Goal: Task Accomplishment & Management: Use online tool/utility

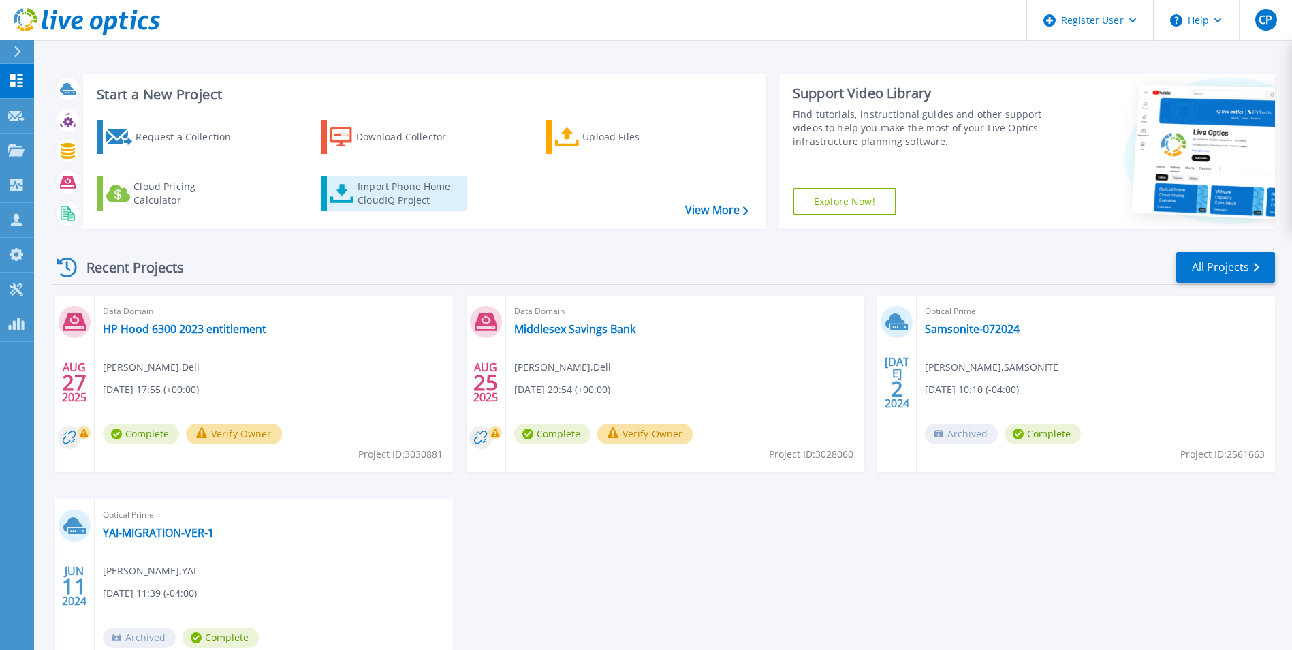
click at [385, 189] on div "Import Phone Home CloudIQ Project" at bounding box center [411, 193] width 106 height 27
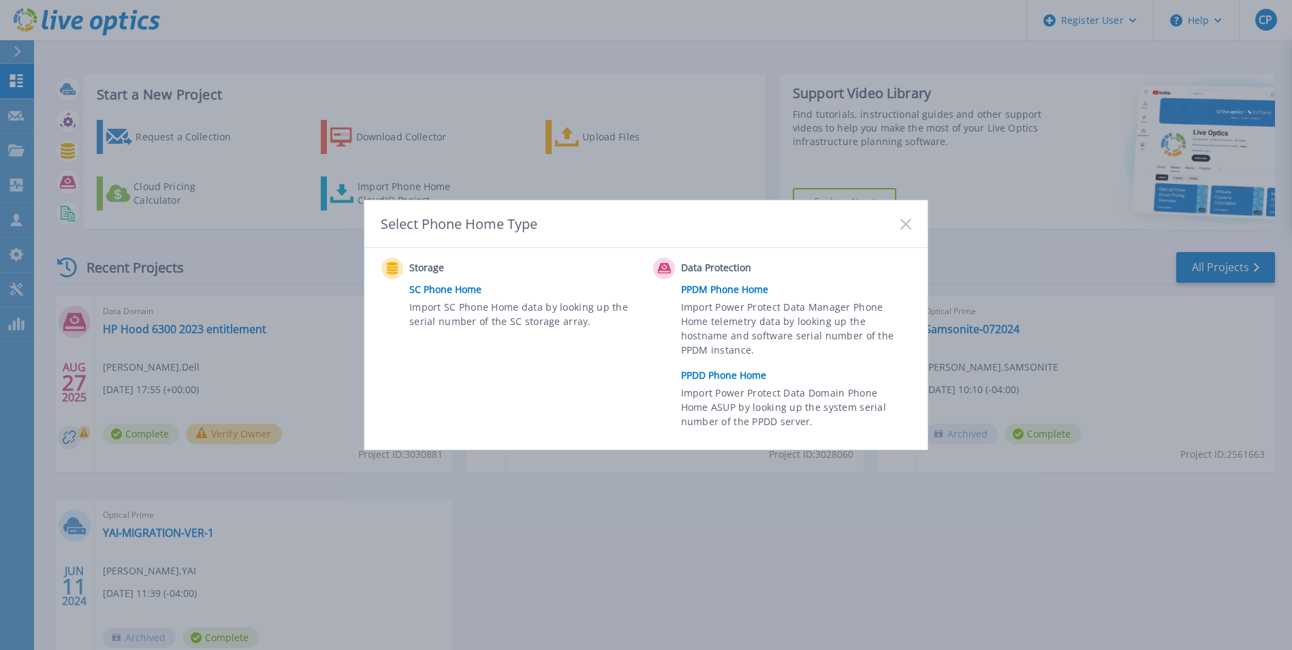
click at [746, 373] on link "PPDD Phone Home" at bounding box center [799, 375] width 237 height 20
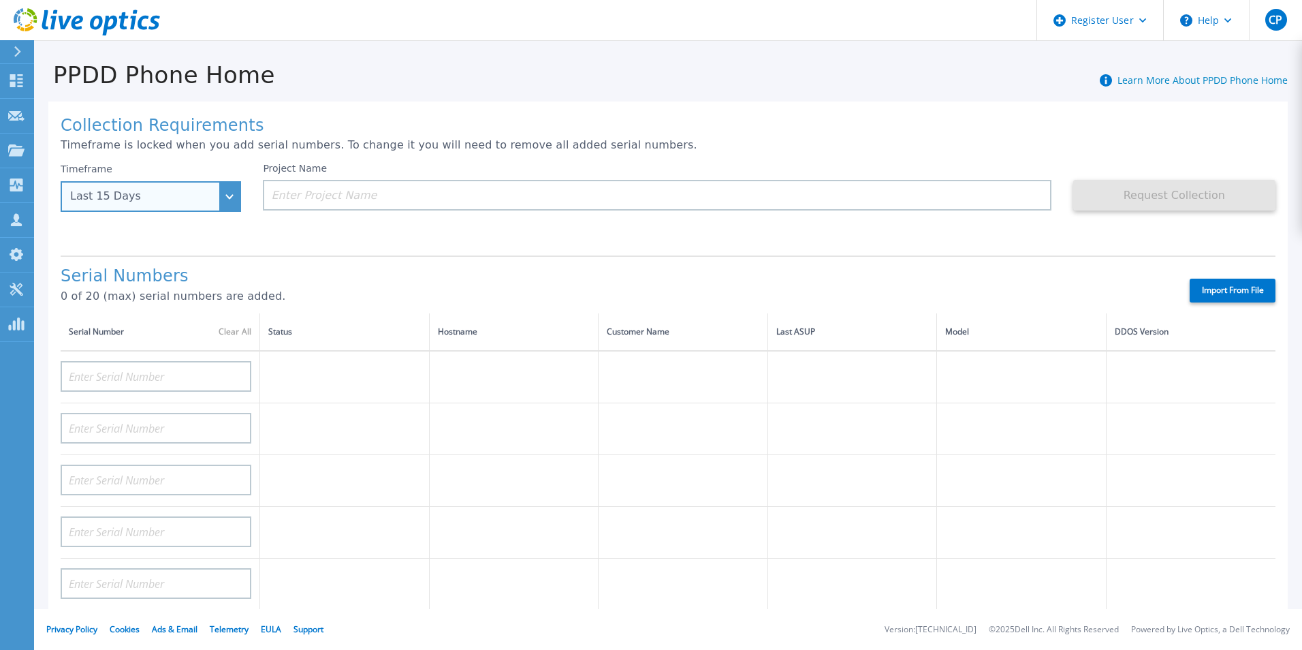
click at [210, 206] on div "Last 15 Days" at bounding box center [151, 196] width 181 height 31
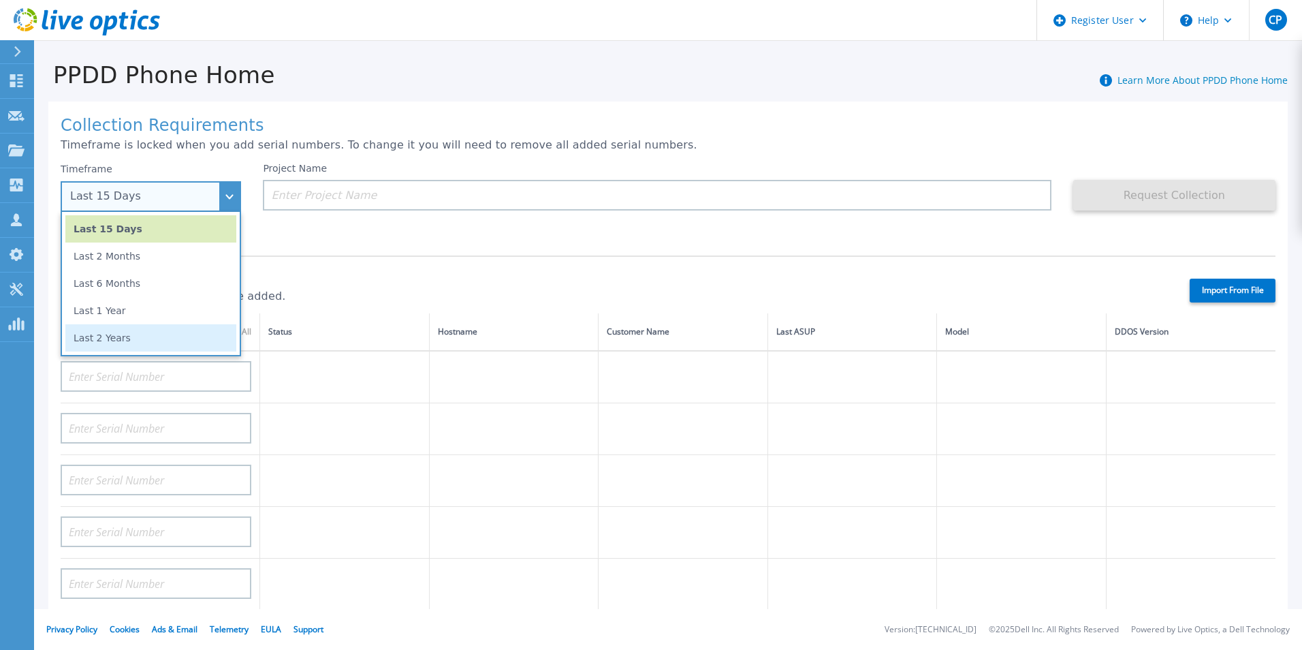
click at [163, 330] on li "Last 2 Years" at bounding box center [150, 337] width 171 height 27
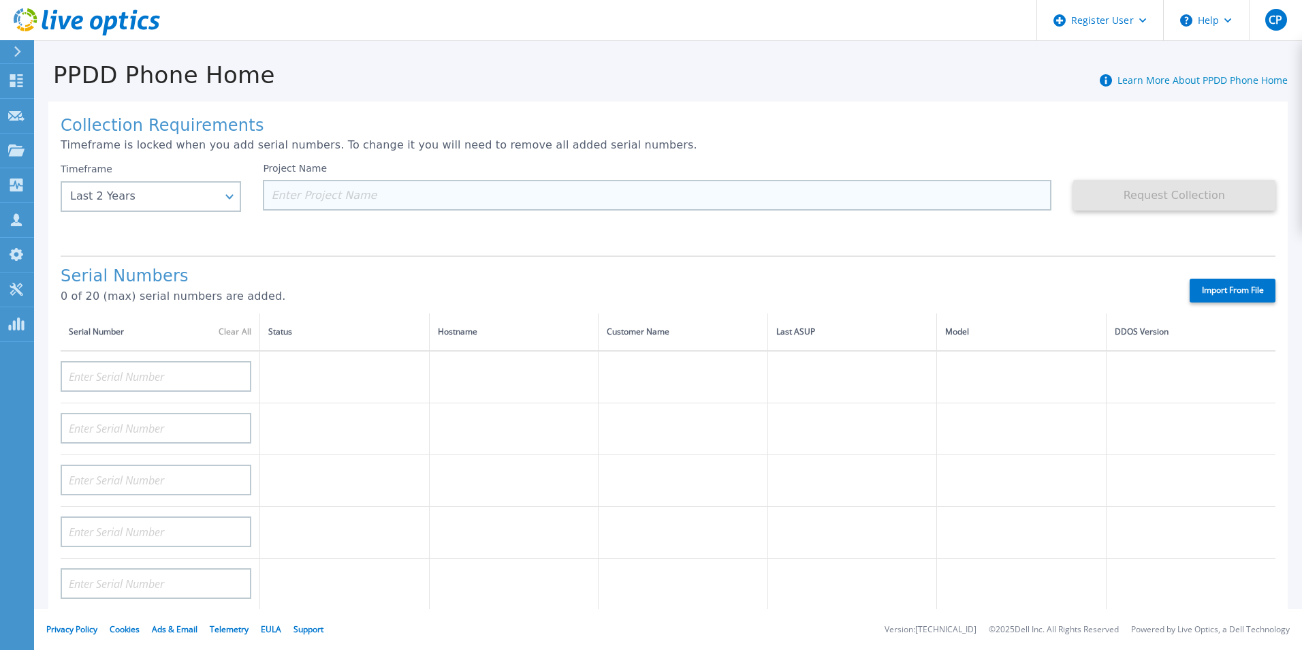
click at [363, 197] on input at bounding box center [657, 195] width 788 height 31
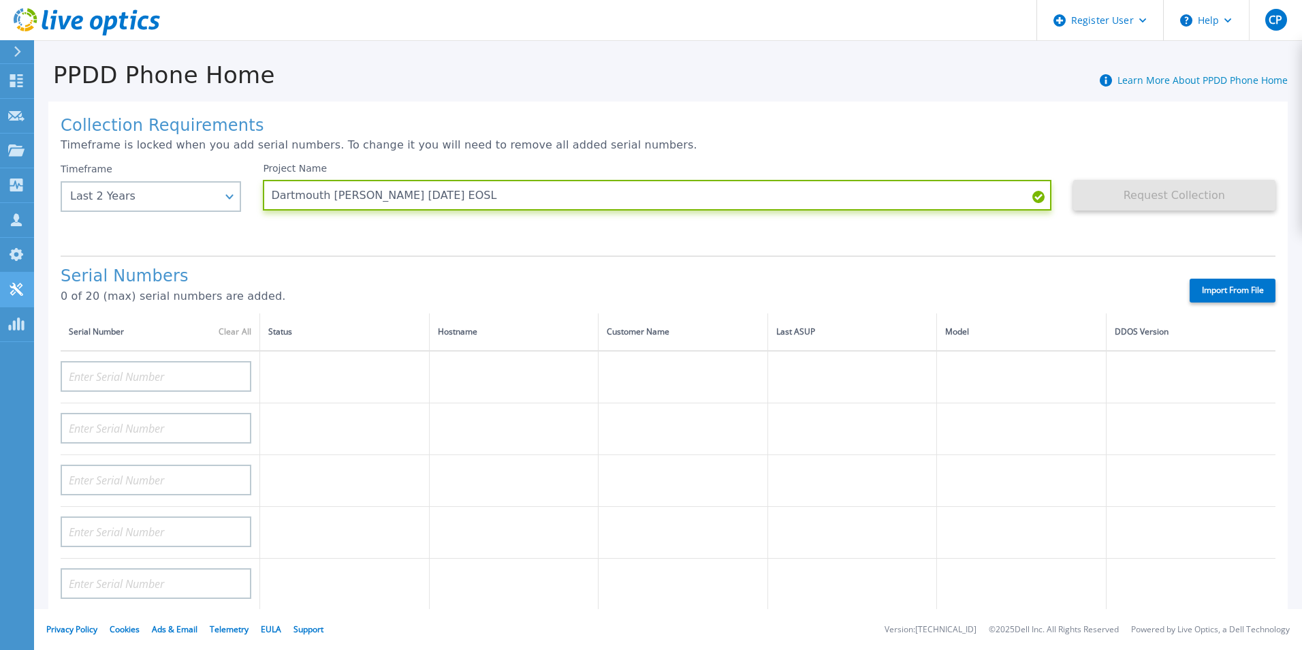
type input "Dartmouth [PERSON_NAME] [DATE] EOSL"
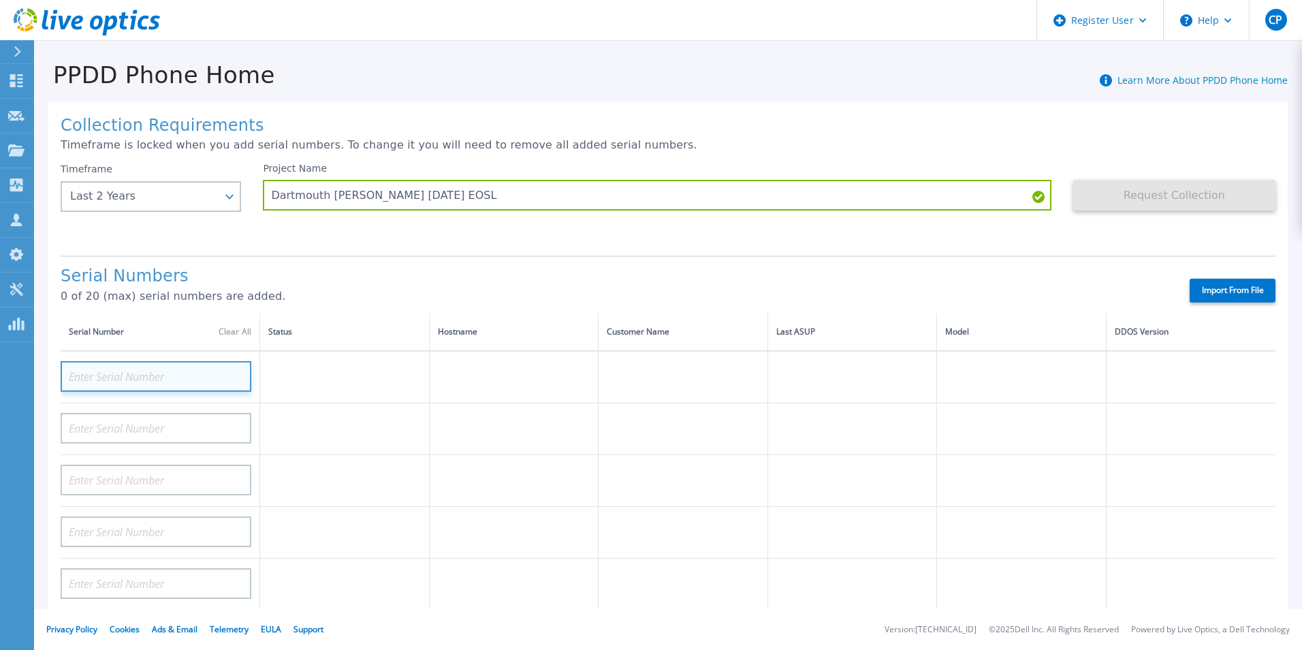
click at [138, 381] on input at bounding box center [156, 376] width 191 height 31
paste input "APM00183715938"
type input "APM00183715938"
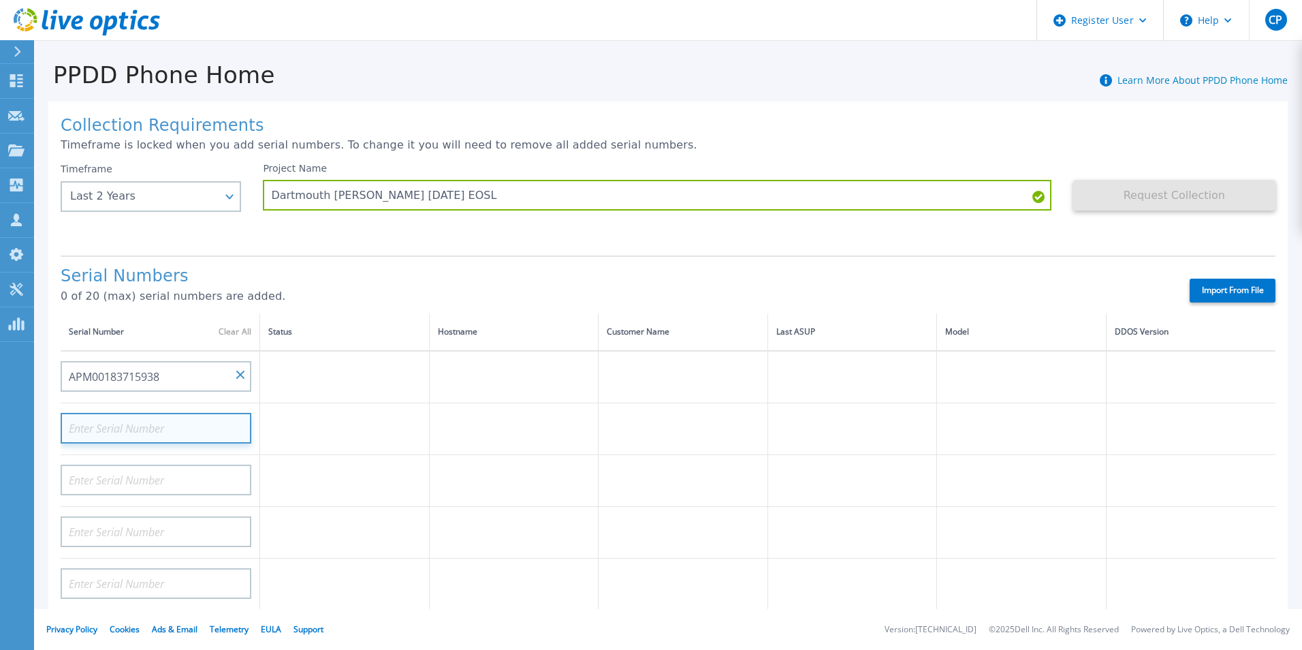
click at [147, 416] on input at bounding box center [156, 428] width 191 height 31
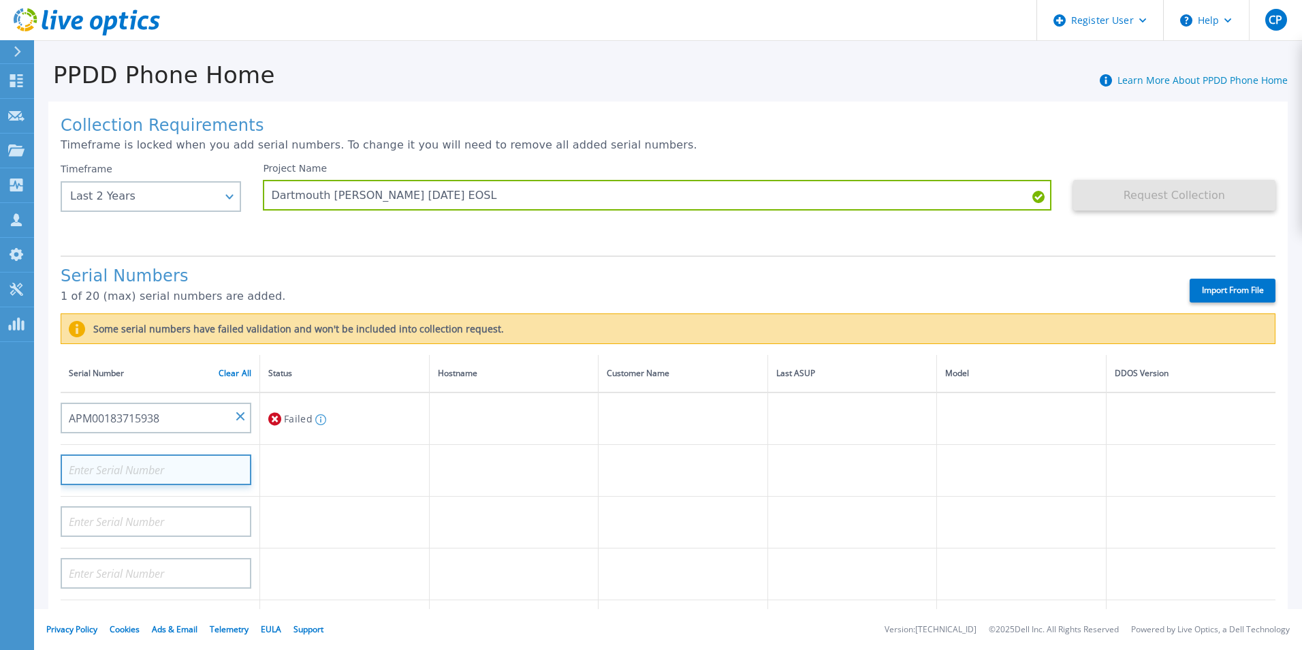
click at [146, 470] on input at bounding box center [156, 469] width 191 height 31
paste input "APM00170344971"
type input "APM00170344971"
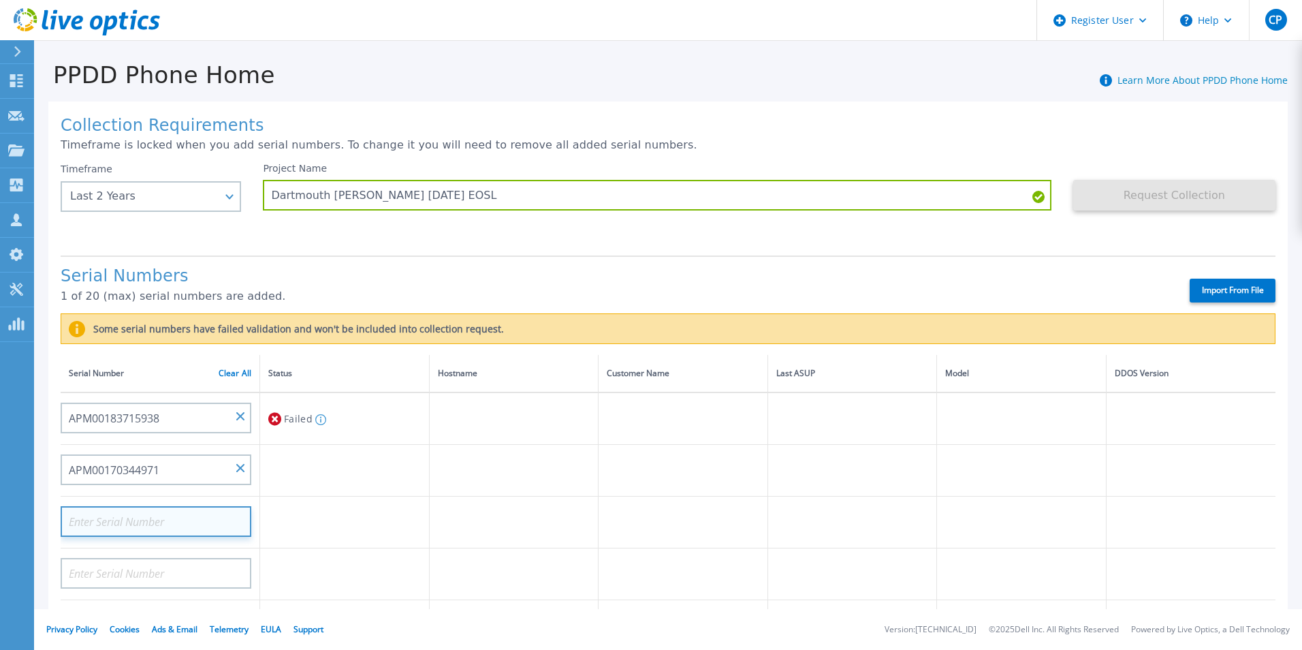
click at [157, 513] on input at bounding box center [156, 521] width 191 height 31
click at [198, 525] on input at bounding box center [156, 521] width 191 height 31
paste input "APM00180616965"
type input "APM00180616965"
click at [339, 524] on td at bounding box center [345, 523] width 170 height 52
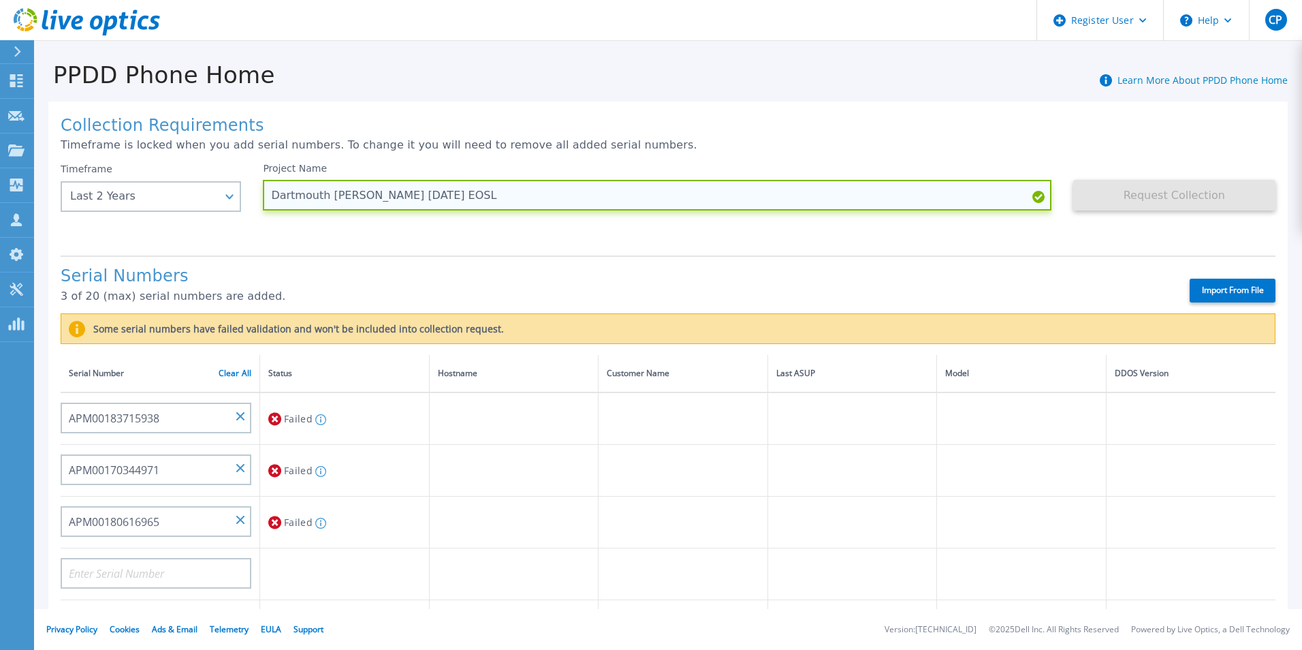
click at [355, 192] on input "Dartmouth [PERSON_NAME] [DATE] EOSL" at bounding box center [657, 195] width 788 height 31
click at [372, 196] on input "Dartmouth [PERSON_NAME] [DATE] EOSL" at bounding box center [657, 195] width 788 height 31
click at [401, 192] on input "Dartmouth [PERSON_NAME] 6800 [DATE] EOSL" at bounding box center [657, 195] width 788 height 31
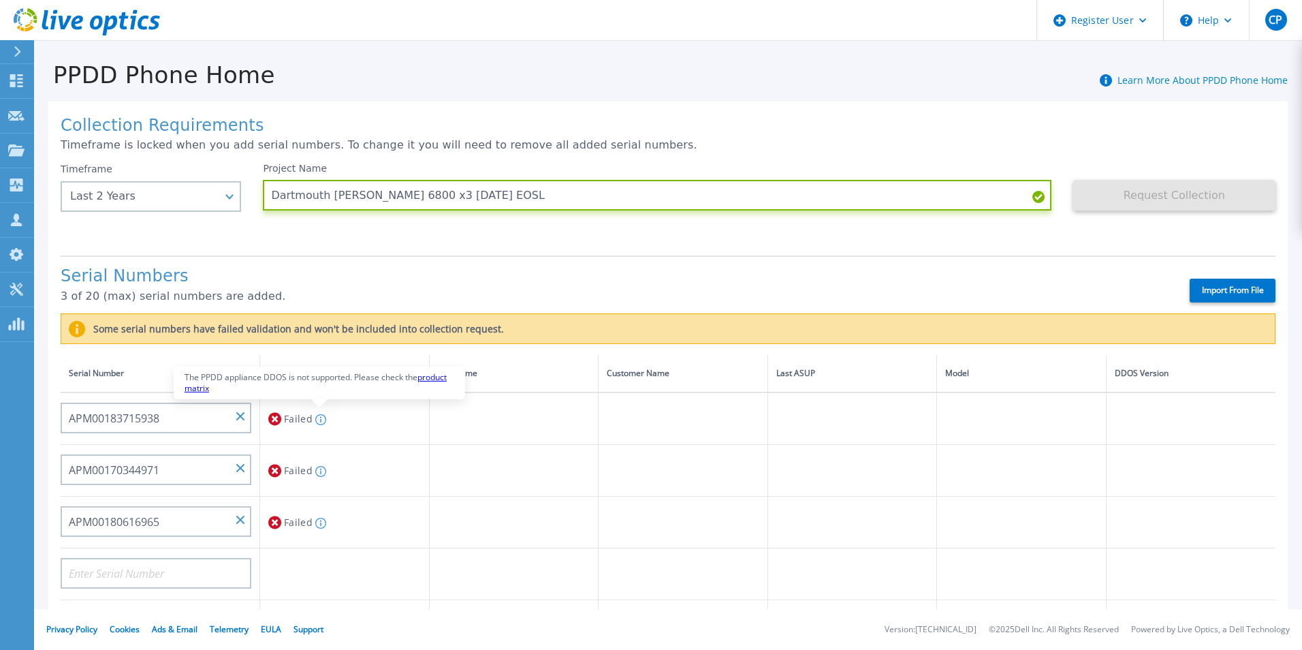
type input "Dartmouth [PERSON_NAME] 6800 x3 [DATE] EOSL"
click at [437, 374] on link "product matrix" at bounding box center [316, 382] width 262 height 22
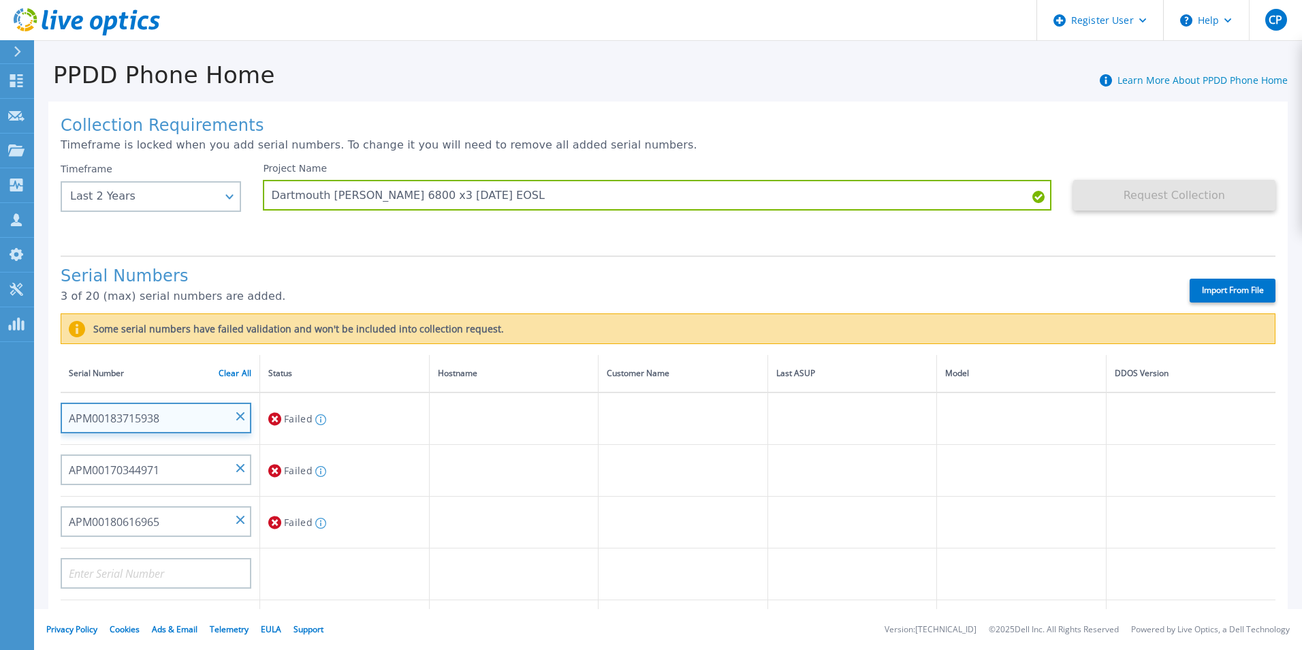
click at [109, 415] on input "APM00183715938" at bounding box center [156, 418] width 191 height 31
drag, startPoint x: 162, startPoint y: 413, endPoint x: 66, endPoint y: 413, distance: 96.0
click at [66, 413] on input "APM00183715938" at bounding box center [156, 418] width 191 height 31
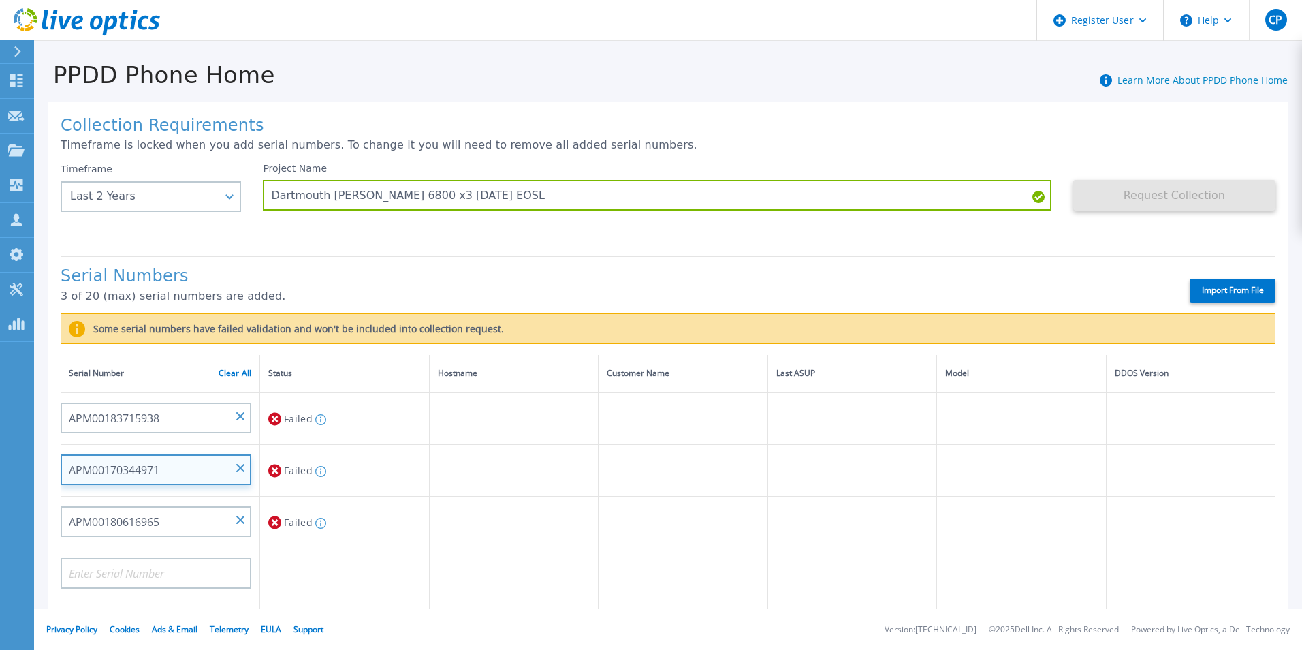
drag, startPoint x: 135, startPoint y: 470, endPoint x: 68, endPoint y: 474, distance: 66.9
click at [68, 474] on input "APM00170344971" at bounding box center [156, 469] width 191 height 31
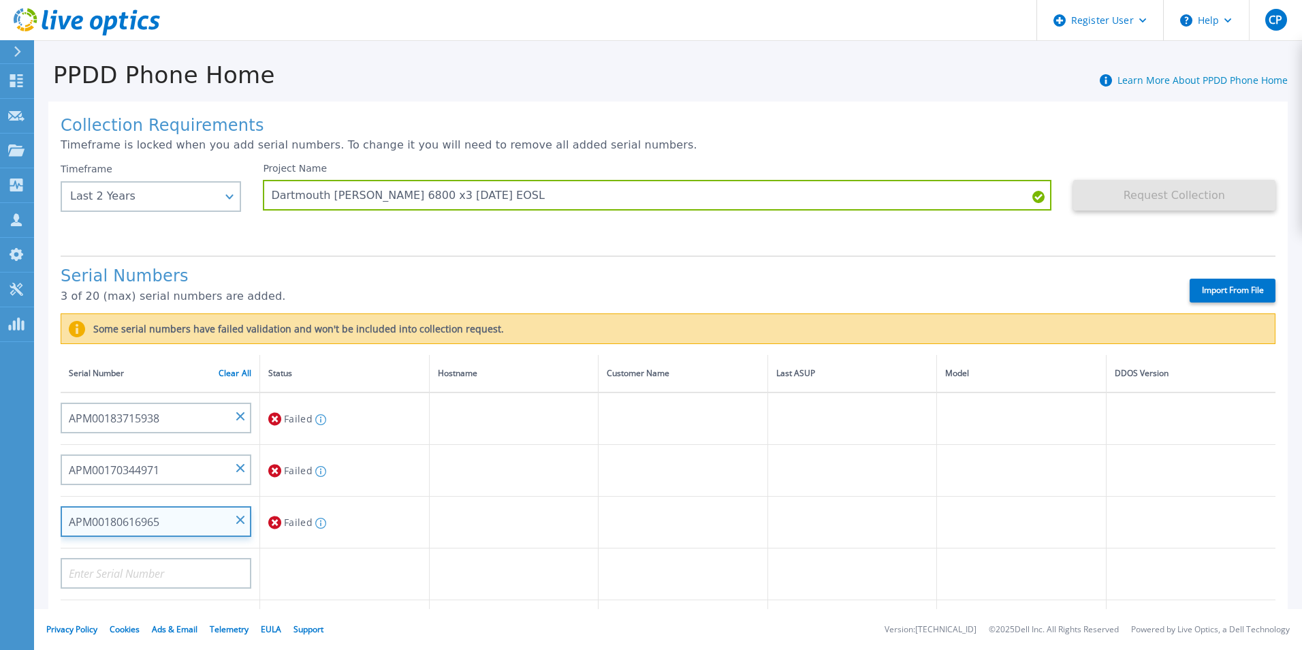
drag, startPoint x: 165, startPoint y: 515, endPoint x: 68, endPoint y: 530, distance: 97.9
click at [68, 530] on input "APM00180616965" at bounding box center [156, 521] width 191 height 31
